Goal: Download file/media: Obtain a digital file from the website

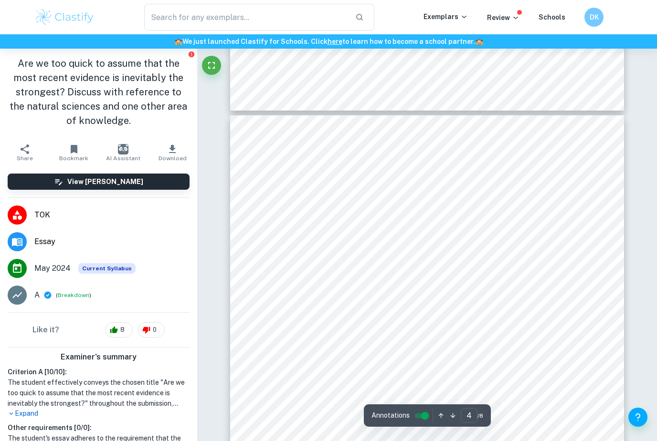
scroll to position [1485, 0]
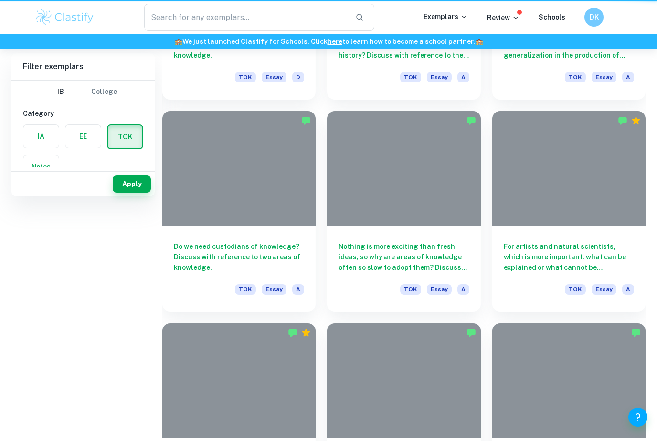
scroll to position [820, 0]
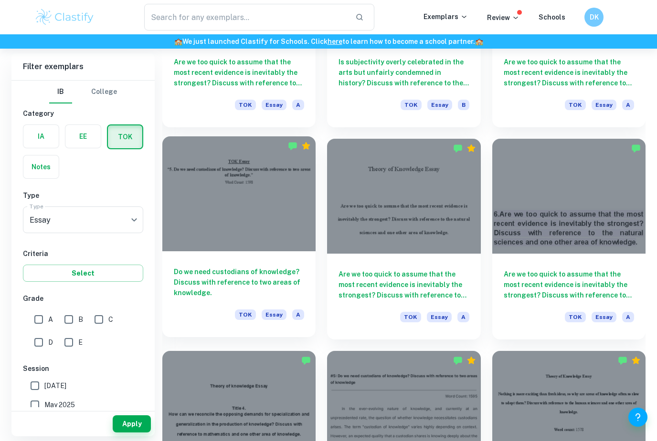
click at [252, 295] on h6 "Do we need custodians of knowledge? Discuss with reference to two areas of know…" at bounding box center [239, 282] width 130 height 31
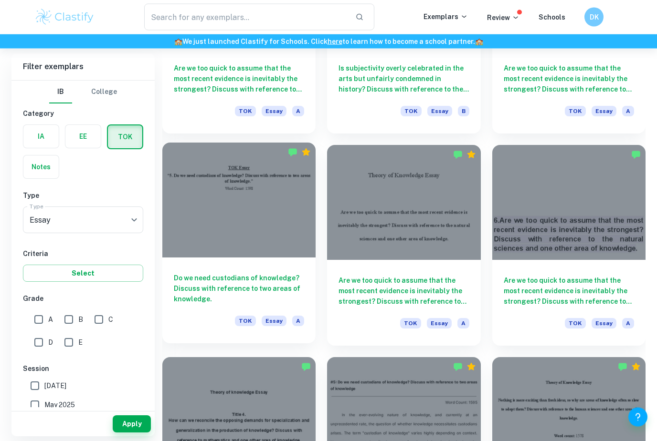
scroll to position [814, 0]
click at [279, 301] on h6 "Do we need custodians of knowledge? Discuss with reference to two areas of know…" at bounding box center [239, 288] width 130 height 31
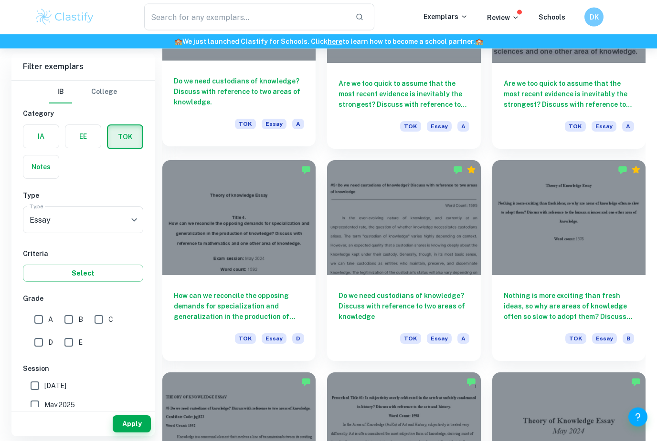
scroll to position [1011, 0]
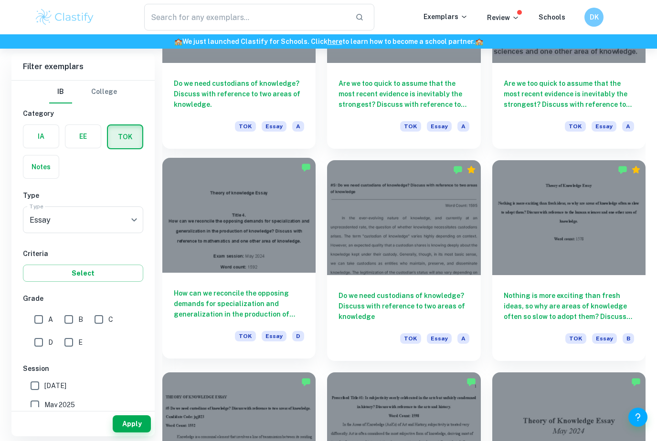
click at [251, 219] on div at bounding box center [238, 215] width 153 height 115
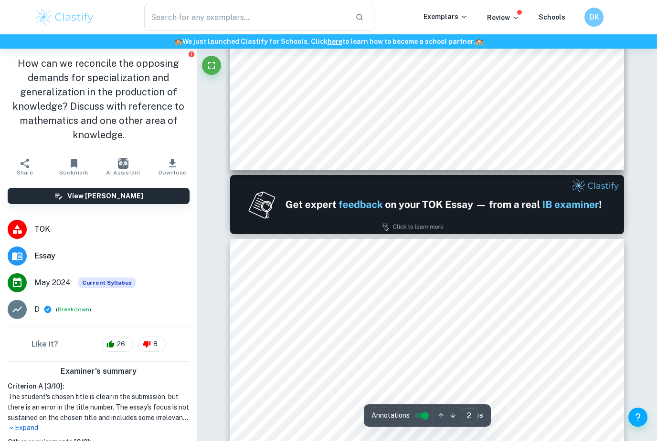
scroll to position [408, 0]
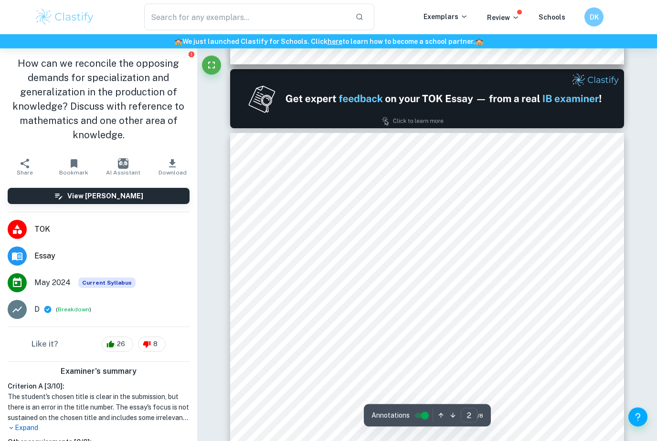
click at [557, 378] on div "Children often start learning English grammar with set rules. For example when …" at bounding box center [427, 389] width 394 height 510
click at [555, 376] on span "there is also an opposing demand to preserve the original structures of a langu…" at bounding box center [426, 372] width 300 height 8
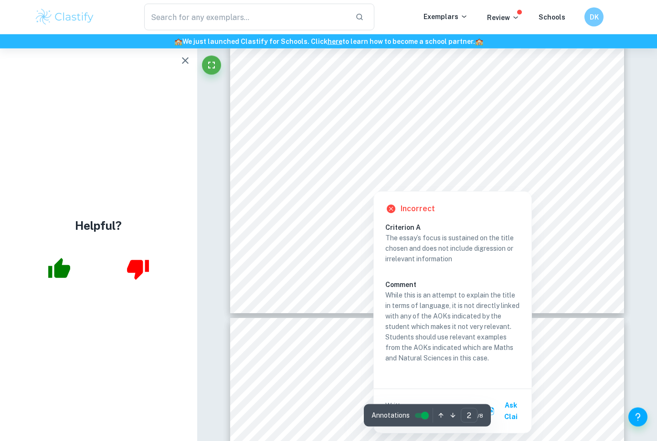
scroll to position [833, 0]
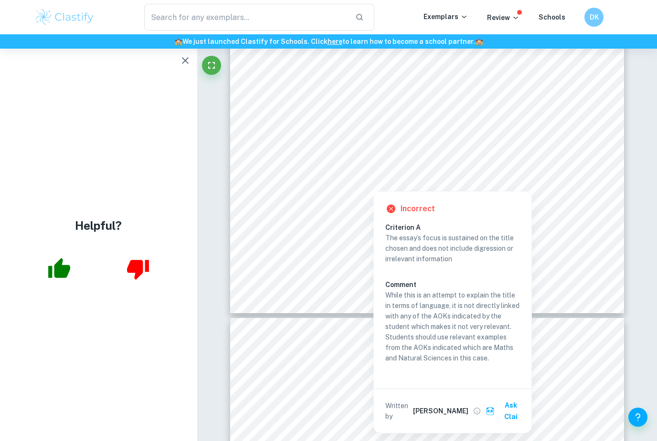
click at [185, 67] on button "button" at bounding box center [185, 60] width 19 height 19
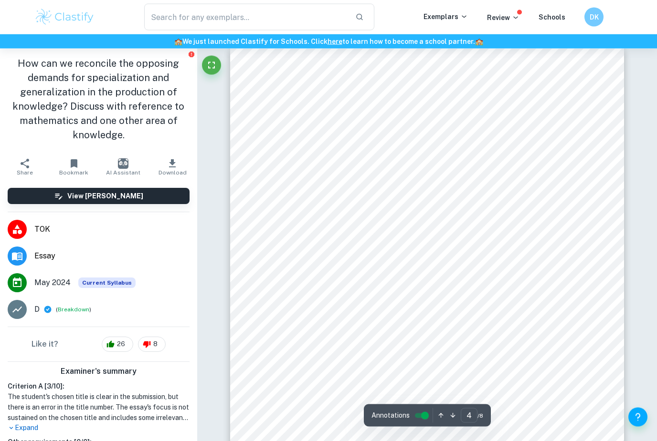
scroll to position [1624, 0]
click at [594, 361] on div "involves understanding the limitations of approximation and exploring specializ…" at bounding box center [427, 296] width 394 height 510
click at [556, 220] on span "specialized by addressing specific conjectures about the distribution of prime …" at bounding box center [423, 217] width 294 height 8
click at [539, 226] on div "involves understanding the limitations of approximation and exploring specializ…" at bounding box center [427, 296] width 394 height 510
click at [536, 233] on span "along the critical line in the complex plane. Mathematicians who attempt to sol…" at bounding box center [420, 234] width 288 height 8
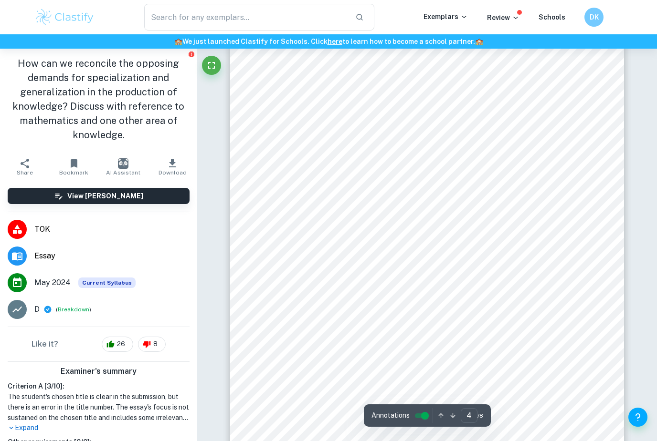
scroll to position [1639, 0]
click at [495, 318] on div "involves understanding the limitations of approximation and exploring specializ…" at bounding box center [427, 282] width 394 height 510
click at [494, 318] on div "involves understanding the limitations of approximation and exploring specializ…" at bounding box center [427, 282] width 394 height 510
click at [504, 317] on div "involves understanding the limitations of approximation and exploring specializ…" at bounding box center [427, 282] width 394 height 510
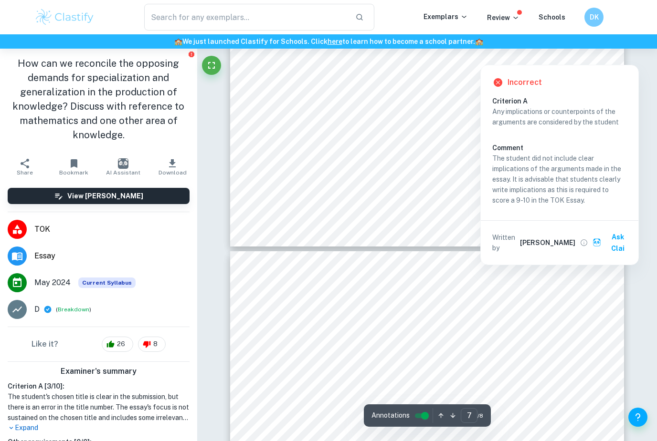
scroll to position [3470, 0]
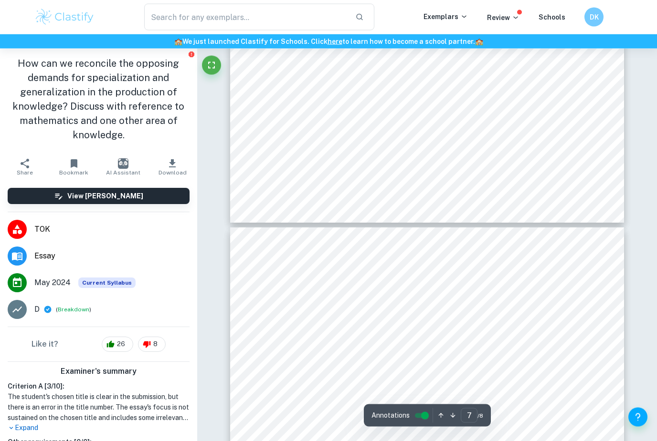
type input "6"
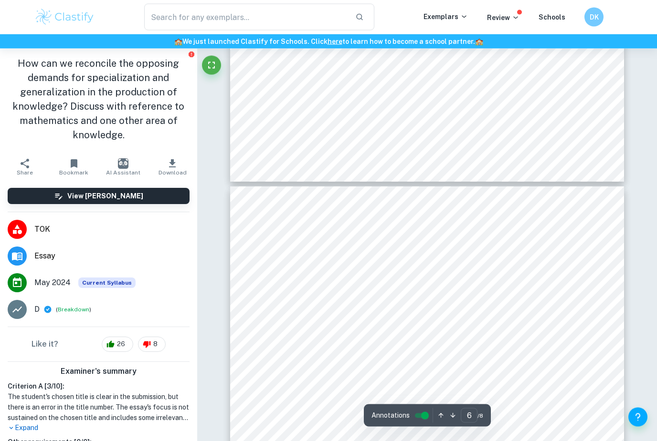
scroll to position [2481, 0]
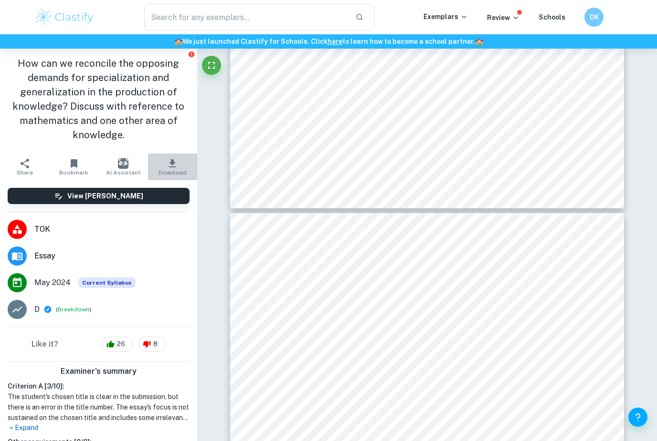
click at [177, 165] on icon "button" at bounding box center [172, 163] width 11 height 11
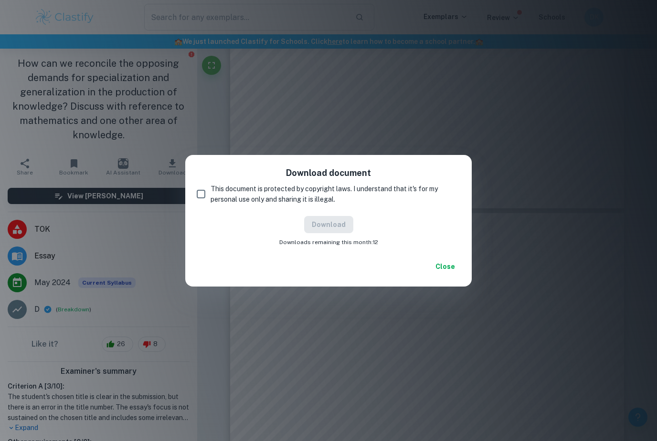
click at [203, 190] on input "This document is protected by copyright laws. I understand that it's for my per…" at bounding box center [200, 194] width 19 height 19
checkbox input "true"
click at [324, 227] on button "Download" at bounding box center [328, 224] width 49 height 17
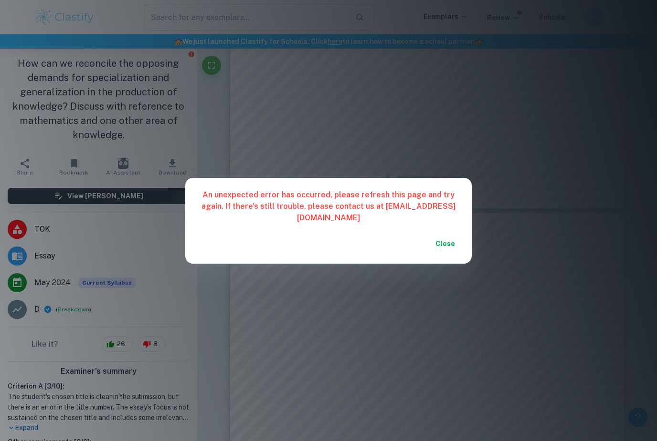
click at [466, 248] on div "Close" at bounding box center [328, 249] width 286 height 29
click at [466, 247] on div "Close" at bounding box center [328, 249] width 286 height 29
click at [455, 238] on button "Close" at bounding box center [444, 243] width 31 height 17
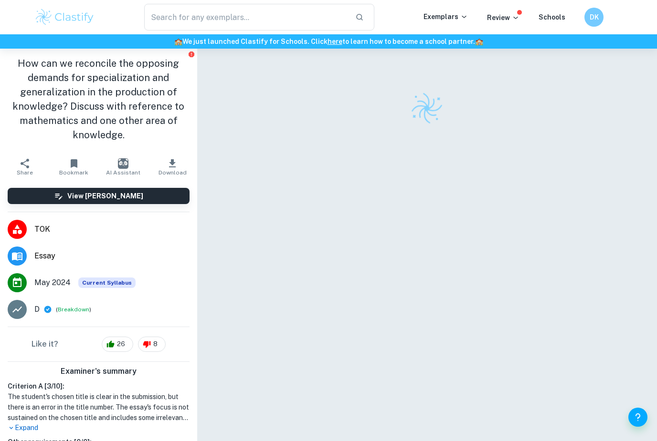
scroll to position [4, 0]
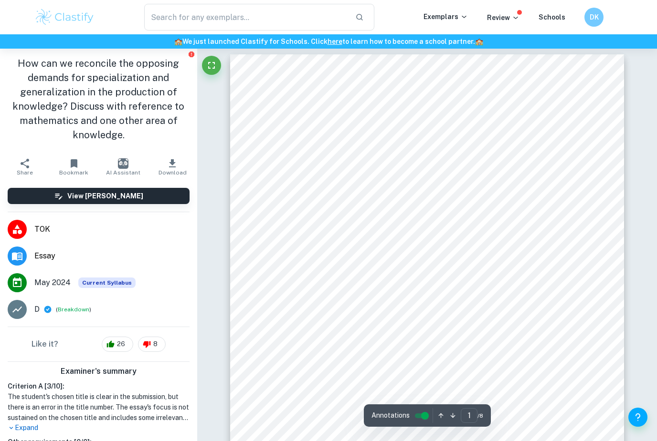
click at [175, 161] on icon "button" at bounding box center [172, 163] width 11 height 11
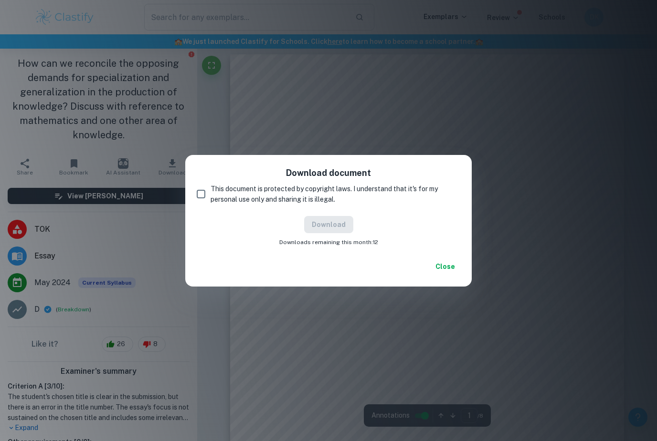
click at [201, 191] on input "This document is protected by copyright laws. I understand that it's for my per…" at bounding box center [200, 194] width 19 height 19
checkbox input "true"
click at [322, 219] on button "Download" at bounding box center [328, 224] width 49 height 17
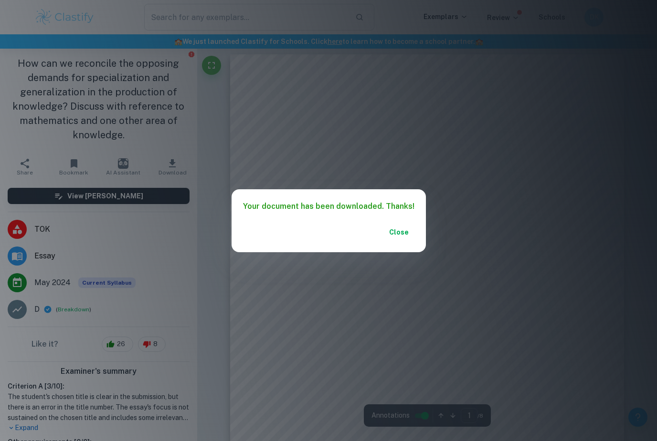
click at [397, 227] on button "Close" at bounding box center [399, 232] width 31 height 17
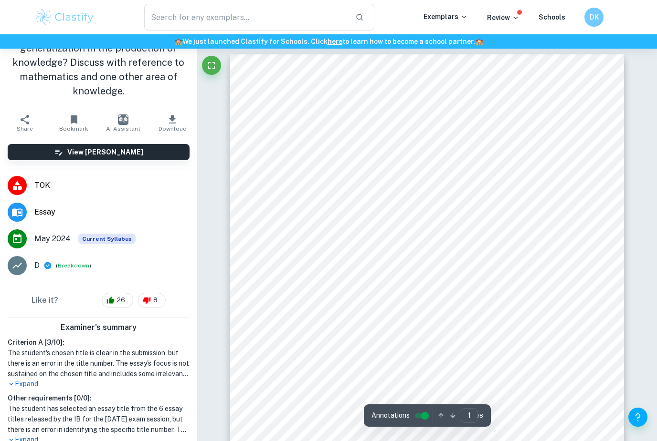
scroll to position [43, 0]
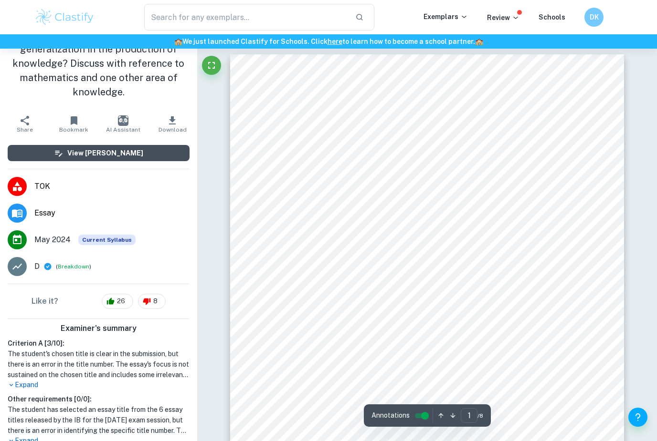
click at [173, 160] on button "View [PERSON_NAME]" at bounding box center [99, 153] width 182 height 16
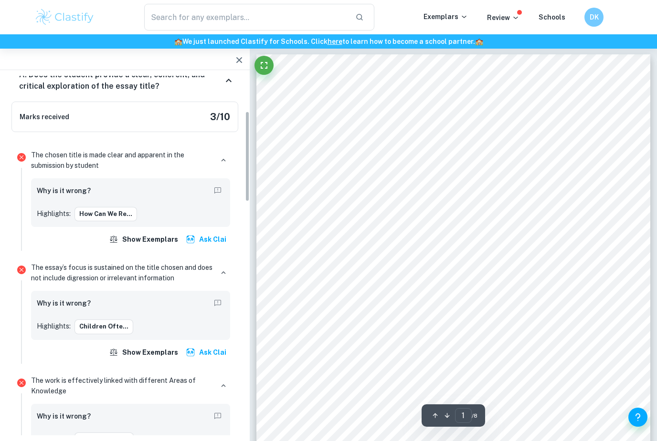
scroll to position [153, 0]
click at [230, 298] on div "The essay’s focus is sustained on the title chosen and does not include digress…" at bounding box center [130, 311] width 207 height 104
click at [220, 302] on icon "Report mistake/confusion" at bounding box center [217, 302] width 9 height 9
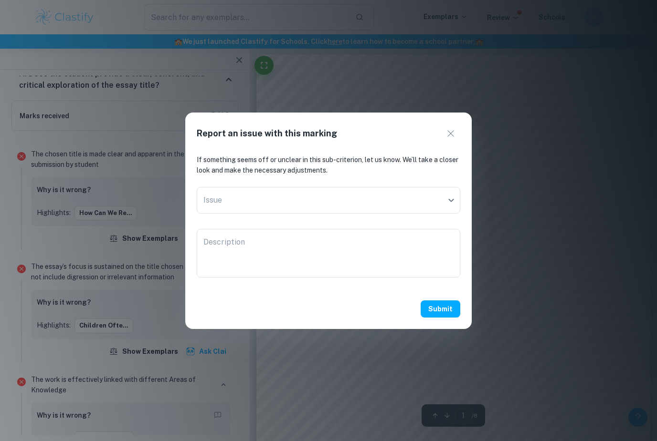
click at [236, 109] on div "Report an issue with this marking If something seems off or unclear in this sub…" at bounding box center [328, 220] width 657 height 441
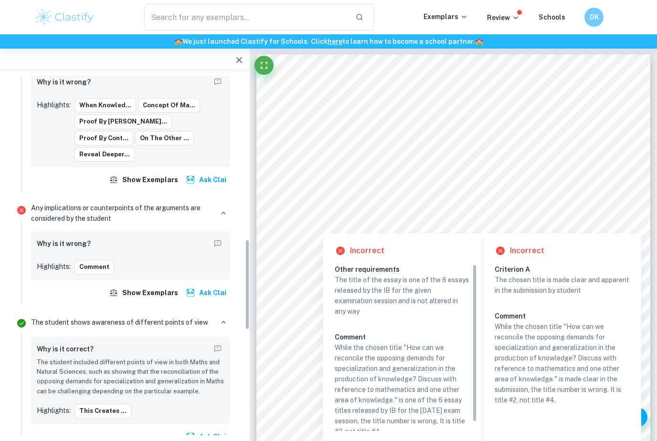
scroll to position [703, 0]
click at [76, 239] on h6 "Why is it wrong?" at bounding box center [64, 244] width 54 height 10
click at [72, 239] on h6 "Why is it wrong?" at bounding box center [64, 244] width 54 height 10
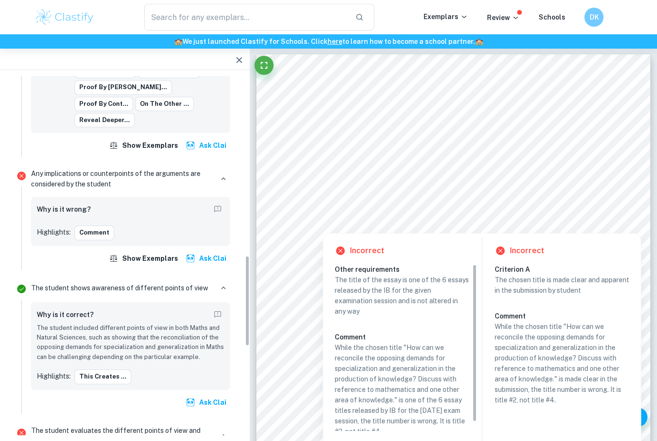
scroll to position [812, 0]
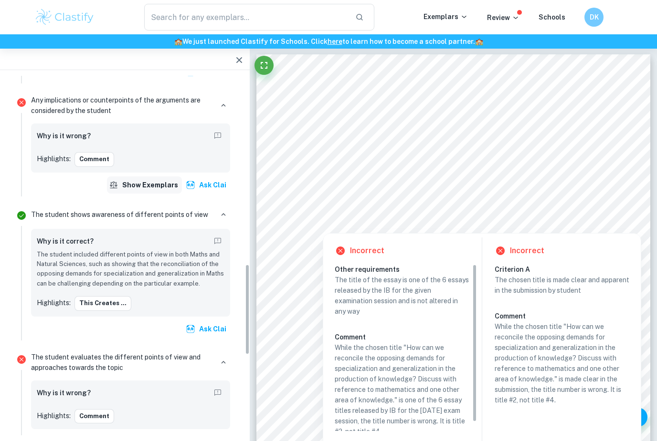
click at [166, 177] on button "Show exemplars" at bounding box center [144, 185] width 75 height 17
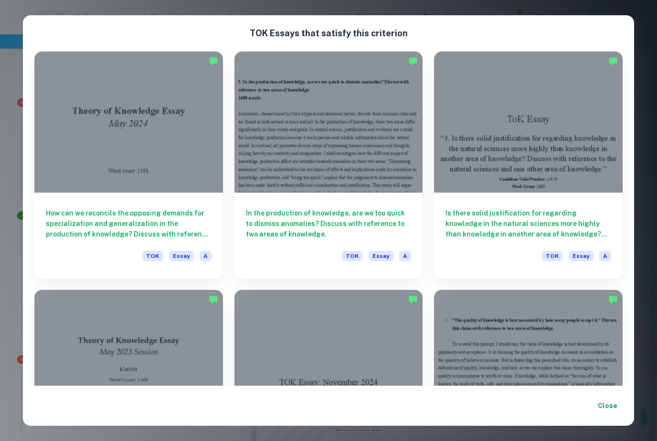
click at [615, 406] on button "Close" at bounding box center [607, 406] width 31 height 17
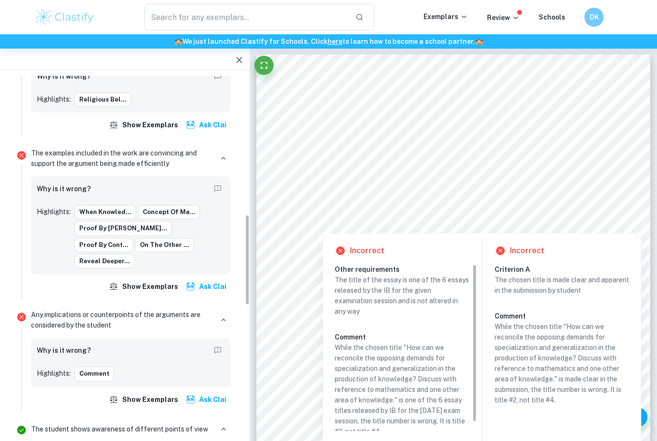
scroll to position [594, 0]
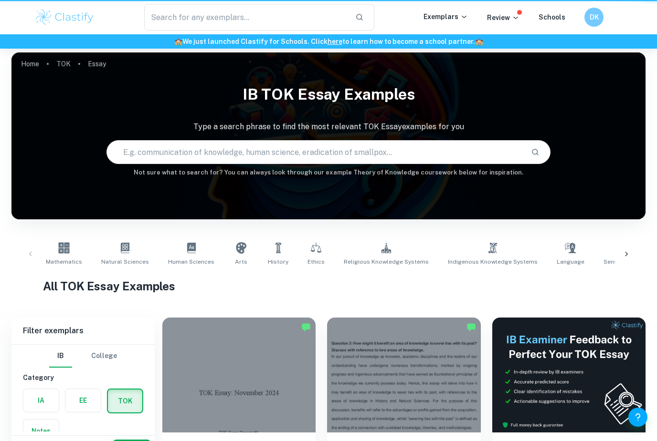
scroll to position [1041, 0]
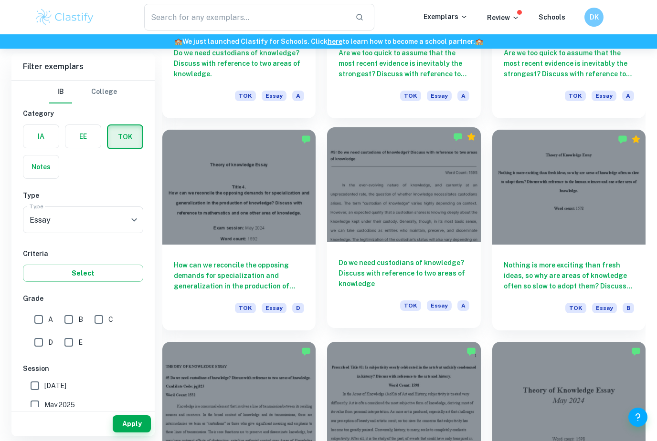
click at [383, 267] on h6 "Do we need custodians of knowledge? Discuss with reference to two areas of know…" at bounding box center [403, 273] width 130 height 31
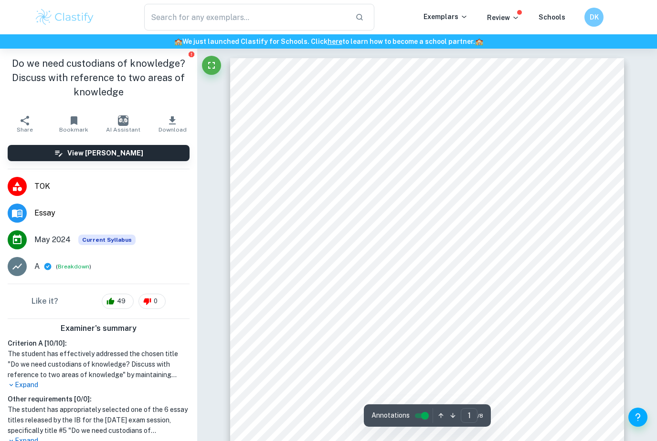
click at [169, 124] on icon "button" at bounding box center [172, 120] width 11 height 11
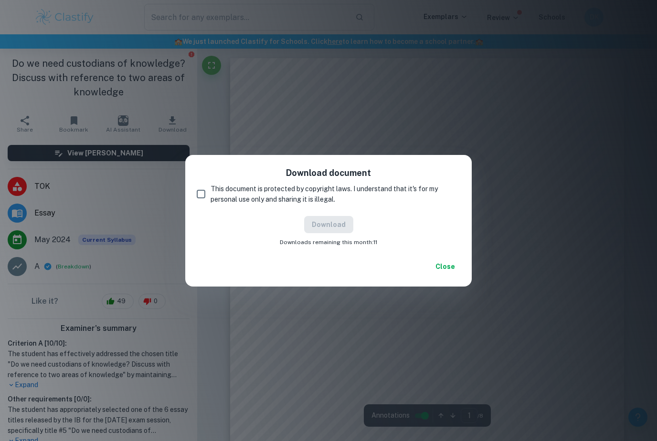
click at [203, 192] on input "This document is protected by copyright laws. I understand that it's for my per…" at bounding box center [200, 194] width 19 height 19
checkbox input "true"
click at [333, 224] on button "Download" at bounding box center [328, 224] width 49 height 17
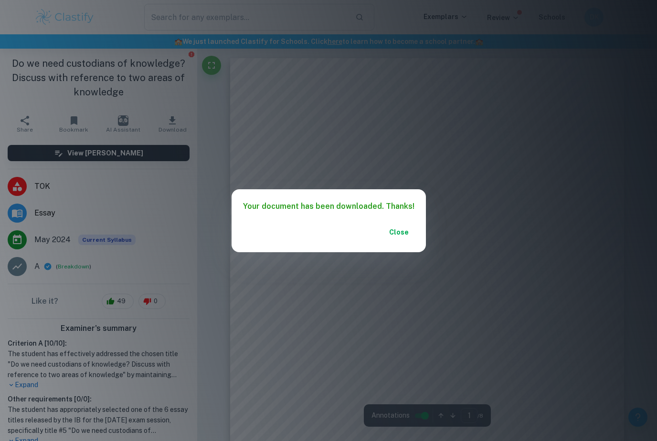
click at [209, 32] on div "Your document has been downloaded. Thanks! Close" at bounding box center [328, 220] width 657 height 441
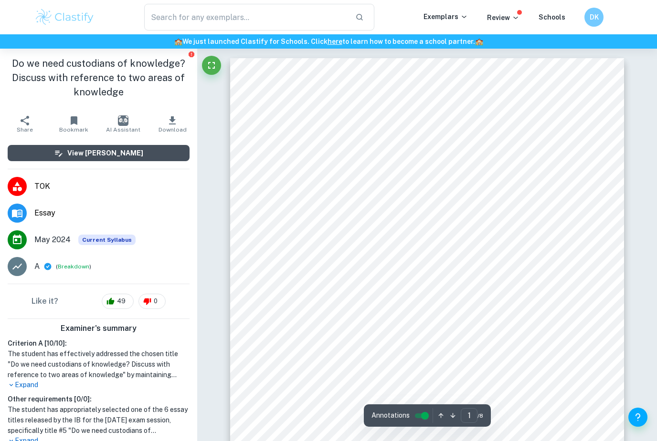
click at [158, 152] on button "View [PERSON_NAME]" at bounding box center [99, 153] width 182 height 16
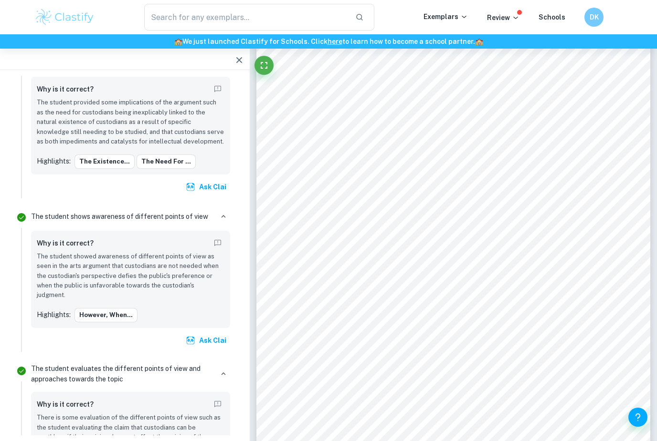
scroll to position [694, 0]
click at [126, 308] on button "However, when..." at bounding box center [105, 315] width 63 height 14
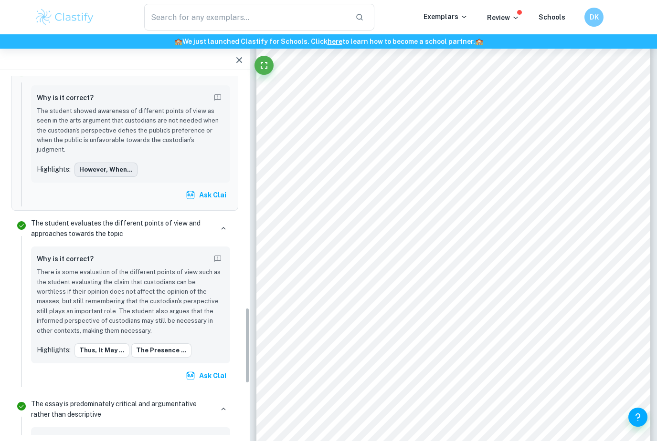
scroll to position [1189, 0]
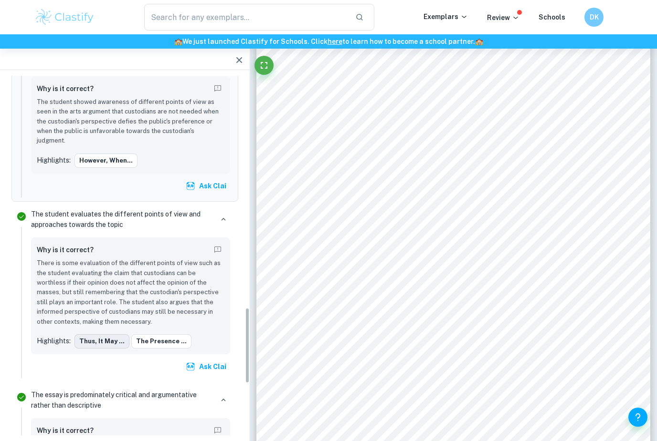
click at [116, 335] on button "Thus, it may ..." at bounding box center [101, 342] width 55 height 14
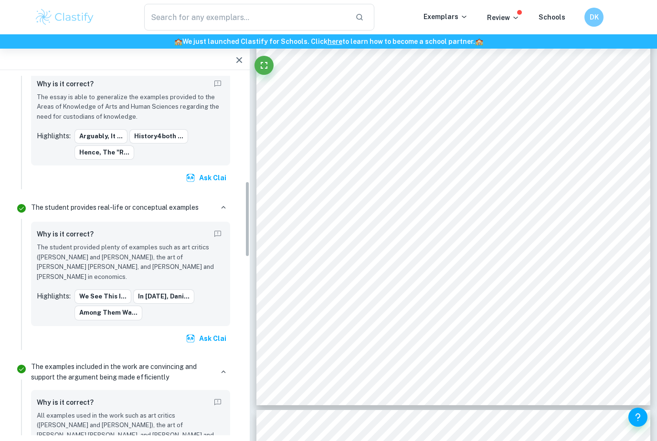
scroll to position [538, 0]
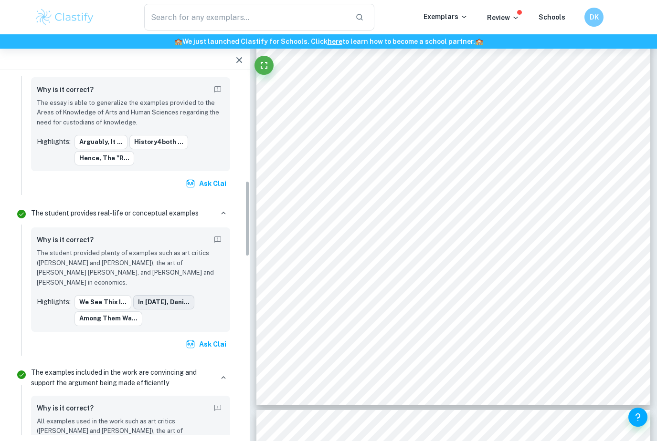
click at [145, 296] on button "In [DATE], Dani..." at bounding box center [163, 302] width 61 height 14
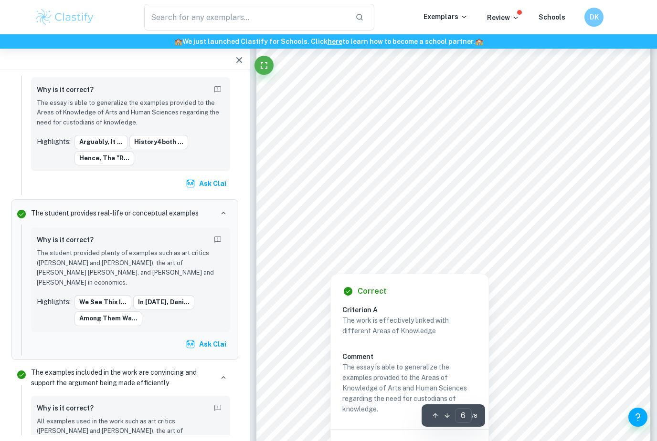
scroll to position [2766, 0]
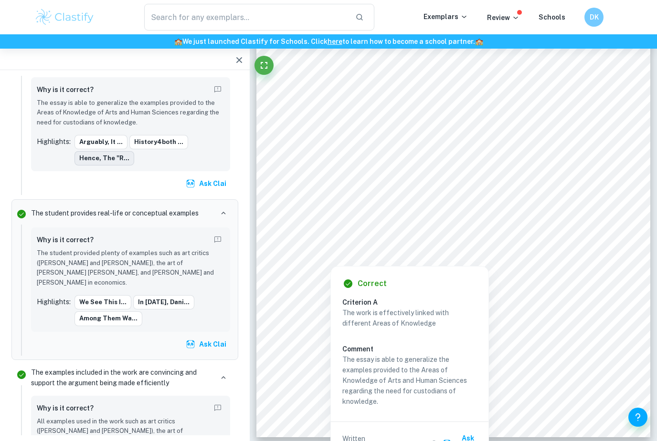
click at [88, 157] on button "Hence, the "r..." at bounding box center [104, 158] width 60 height 14
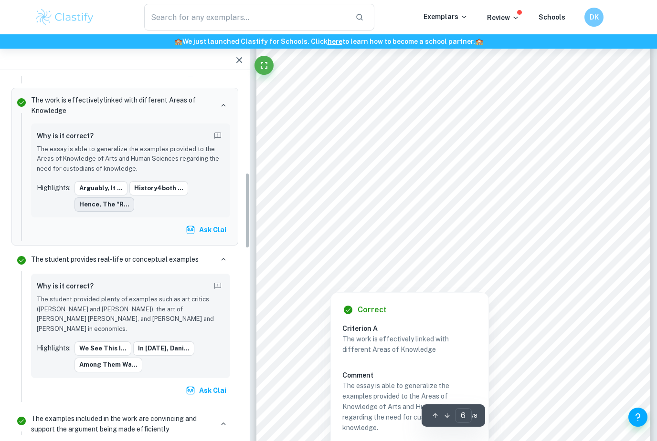
scroll to position [487, 0]
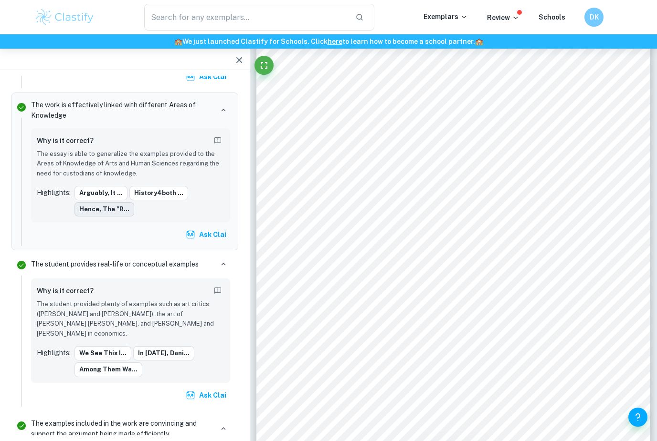
click at [82, 209] on button "Hence, the "r..." at bounding box center [104, 209] width 60 height 14
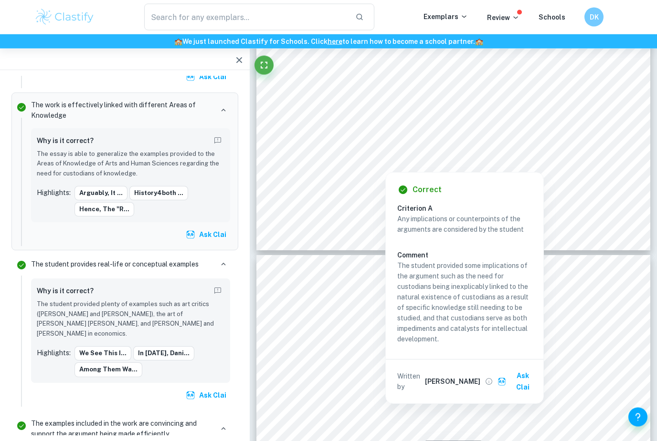
scroll to position [2953, 0]
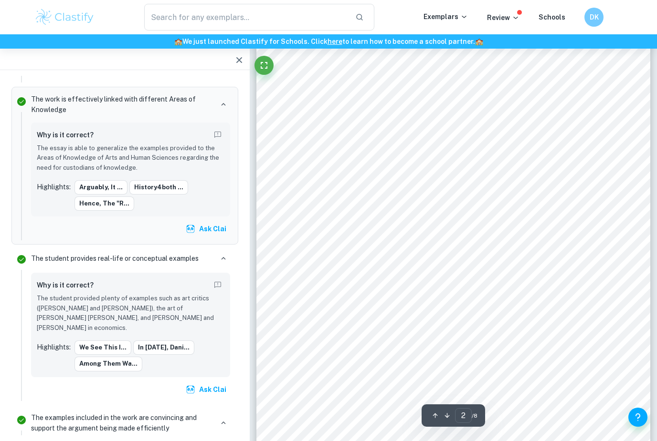
scroll to position [647, 0]
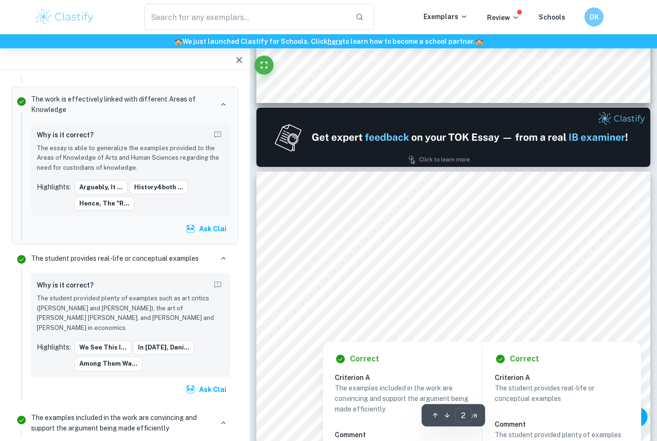
type input "1"
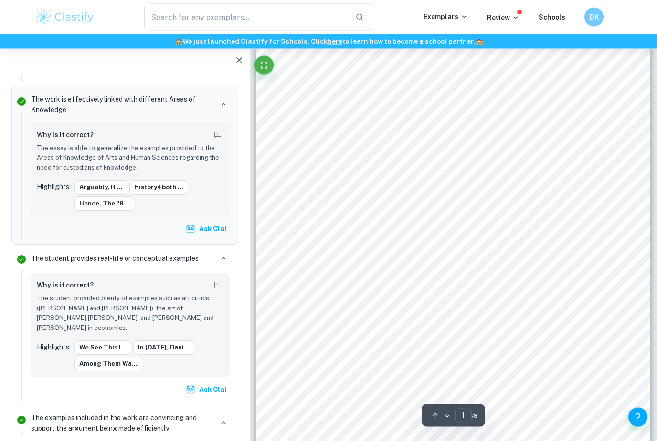
scroll to position [0, 0]
